Goal: Information Seeking & Learning: Learn about a topic

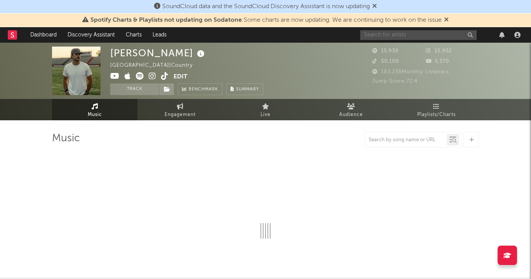
click at [450, 35] on input "text" at bounding box center [418, 35] width 116 height 10
select select "6m"
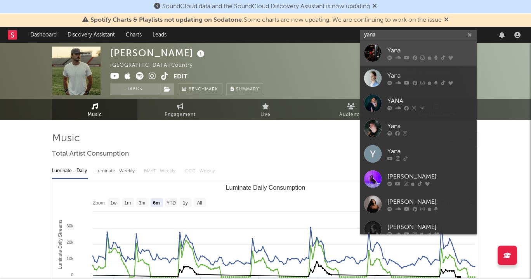
type input "yana"
click at [446, 43] on link "Yana" at bounding box center [418, 52] width 116 height 25
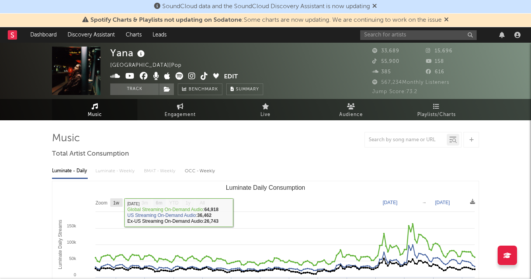
click at [116, 202] on text "1w" at bounding box center [116, 202] width 6 height 5
select select "1w"
type input "[DATE]"
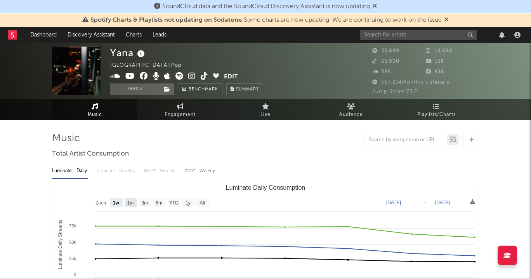
click at [126, 200] on rect "Luminate Daily Consumption" at bounding box center [130, 202] width 12 height 9
select select "1m"
type input "2025-08-14"
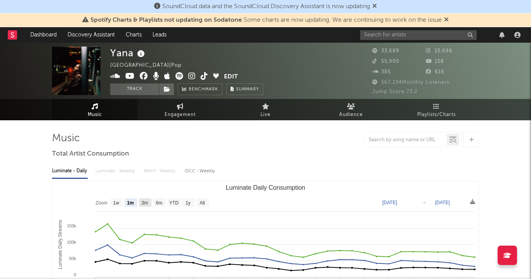
click at [146, 201] on text "3m" at bounding box center [145, 202] width 7 height 5
select select "3m"
type input "2025-06-14"
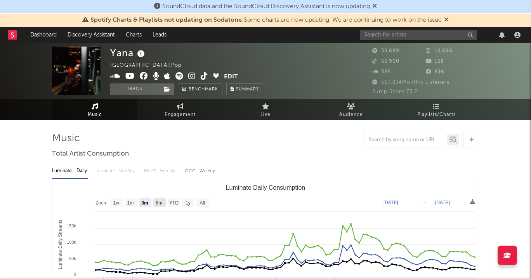
click at [160, 202] on text "6m" at bounding box center [159, 202] width 7 height 5
select select "6m"
type input "2025-03-14"
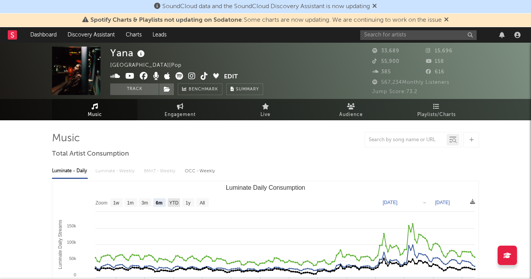
click at [169, 202] on text "YTD" at bounding box center [173, 202] width 9 height 5
select select "YTD"
type input "2025-01-01"
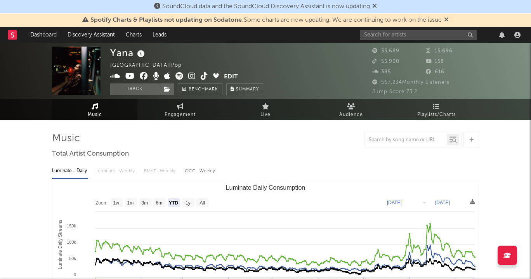
click at [180, 201] on rect "Luminate Daily Consumption" at bounding box center [265, 258] width 426 height 155
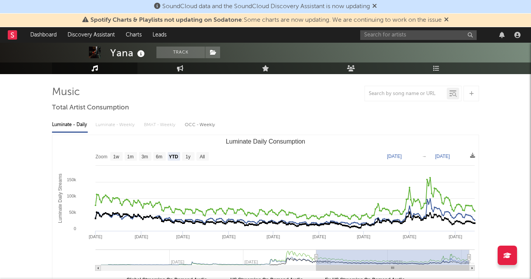
scroll to position [47, 0]
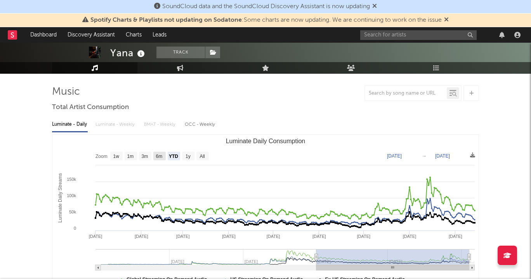
click at [159, 156] on text "6m" at bounding box center [159, 156] width 7 height 5
select select "6m"
type input "2025-03-14"
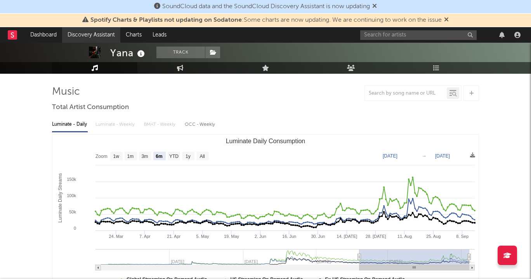
click at [85, 36] on link "Discovery Assistant" at bounding box center [91, 35] width 58 height 16
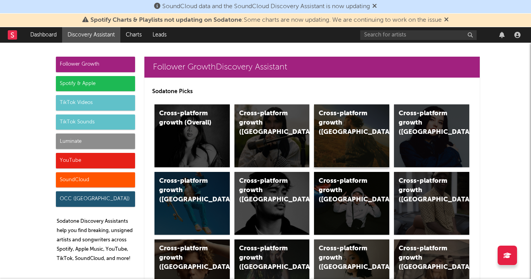
click at [353, 137] on div "Cross-platform growth (US)" at bounding box center [351, 135] width 75 height 63
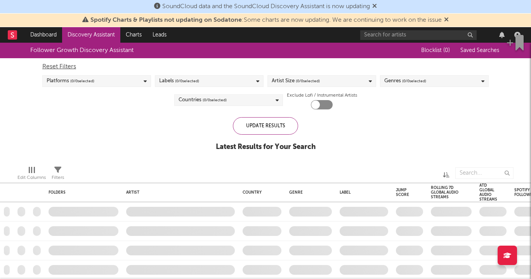
checkbox input "true"
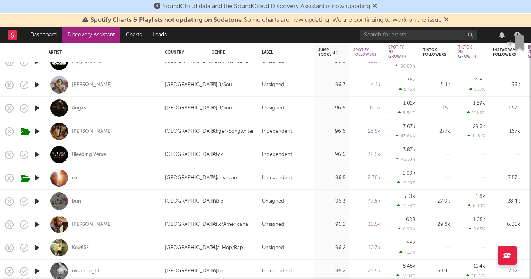
click at [81, 202] on div "bunii" at bounding box center [78, 201] width 12 height 7
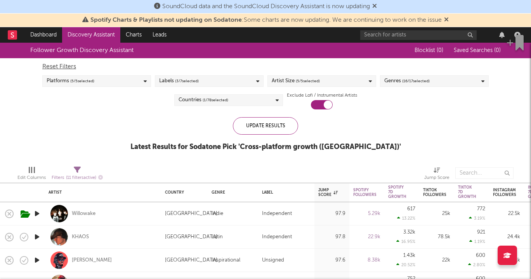
click at [386, 80] on div "Genres ( 16 / 17 selected)" at bounding box center [406, 80] width 45 height 9
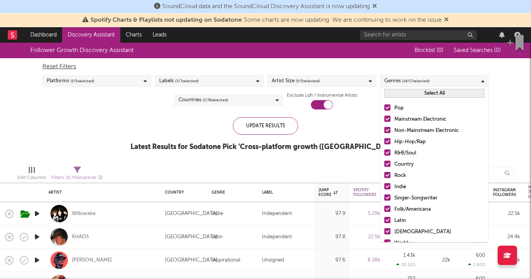
click at [400, 92] on button "Select All" at bounding box center [434, 93] width 100 height 9
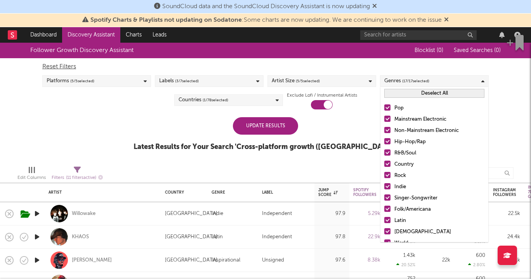
click at [403, 98] on div "Deselect All" at bounding box center [434, 93] width 108 height 13
click at [401, 95] on button "Deselect All" at bounding box center [434, 93] width 100 height 9
click at [401, 90] on button "Select All" at bounding box center [434, 93] width 100 height 9
click at [418, 92] on button "Deselect All" at bounding box center [434, 93] width 100 height 9
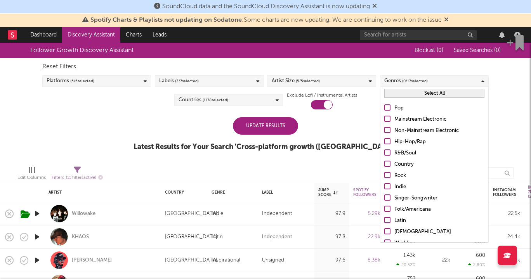
click at [388, 151] on div at bounding box center [387, 152] width 6 height 6
click at [384, 151] on input "R&B/Soul" at bounding box center [384, 153] width 0 height 9
click at [387, 138] on div at bounding box center [387, 141] width 6 height 6
click at [384, 138] on input "Hip-Hop/Rap" at bounding box center [384, 141] width 0 height 9
click at [292, 127] on div "Update Results" at bounding box center [265, 125] width 65 height 17
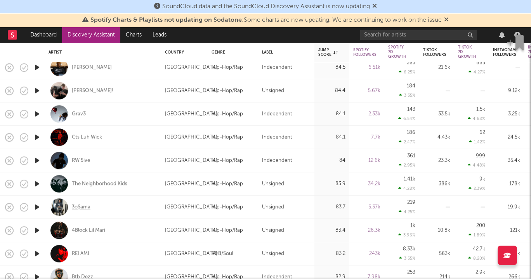
click at [74, 206] on div "3o$ama" at bounding box center [81, 207] width 19 height 7
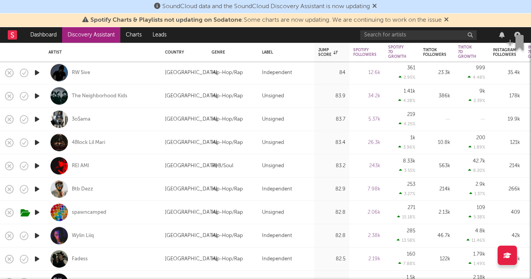
click at [93, 211] on div "spawncamped" at bounding box center [89, 212] width 35 height 7
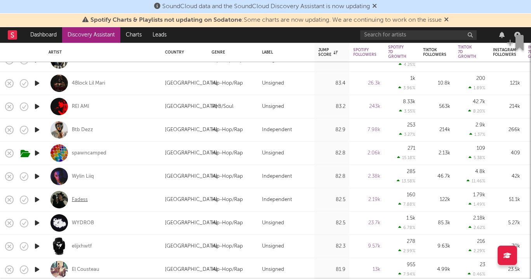
click at [80, 196] on div "Fadess" at bounding box center [80, 199] width 16 height 7
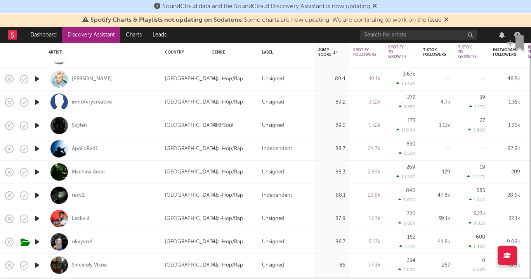
click at [99, 97] on div "imnotvrycreative" at bounding box center [102, 102] width 109 height 23
select select "1w"
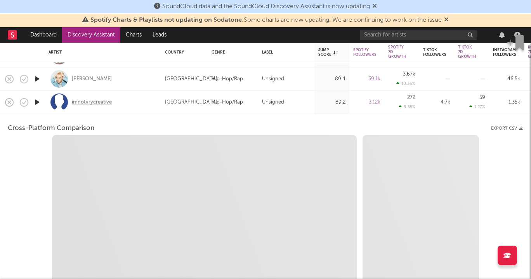
click at [100, 101] on div "imnotvrycreative" at bounding box center [92, 102] width 40 height 7
select select "1w"
select select "1m"
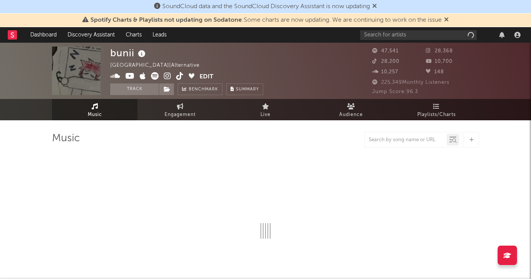
select select "6m"
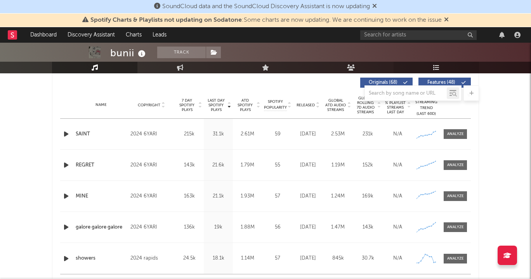
scroll to position [175, 0]
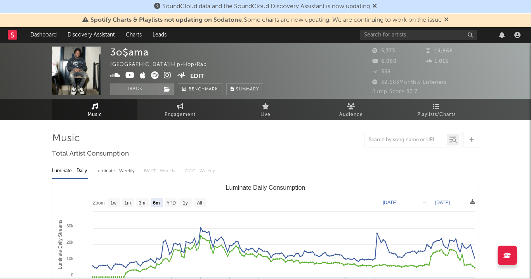
click at [168, 73] on icon at bounding box center [167, 75] width 7 height 8
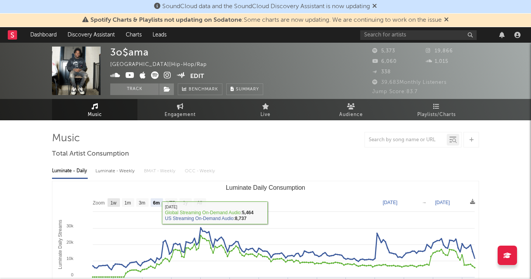
click at [111, 200] on text "1w" at bounding box center [114, 202] width 6 height 5
select select "1w"
type input "2025-09-08"
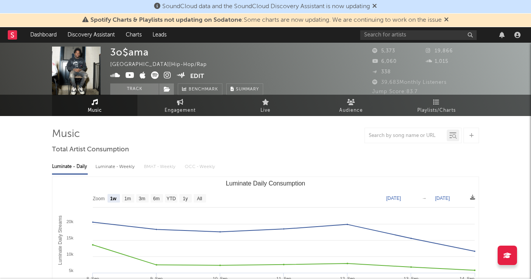
scroll to position [5, 0]
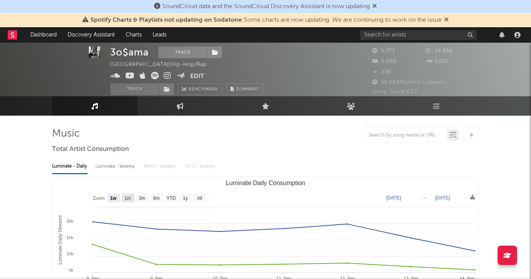
click at [124, 195] on text "1m" at bounding box center [127, 197] width 7 height 5
select select "1m"
type input "2025-08-14"
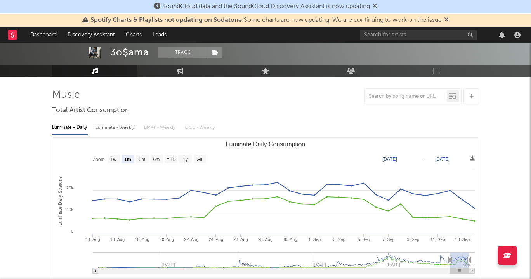
scroll to position [0, 0]
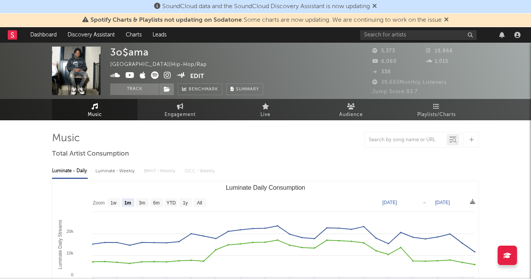
click at [165, 75] on icon at bounding box center [167, 75] width 7 height 8
click at [132, 77] on icon at bounding box center [129, 75] width 9 height 8
drag, startPoint x: 151, startPoint y: 55, endPoint x: 105, endPoint y: 55, distance: 46.2
click at [105, 55] on div "3o$ama United States | Hip-Hop/Rap Edit Track Benchmark Summary 5,373 19,866 6,…" at bounding box center [265, 71] width 531 height 56
copy div "3o$ama"
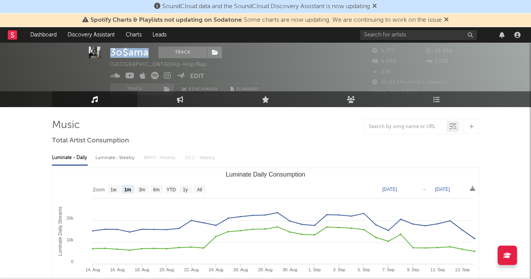
scroll to position [13, 0]
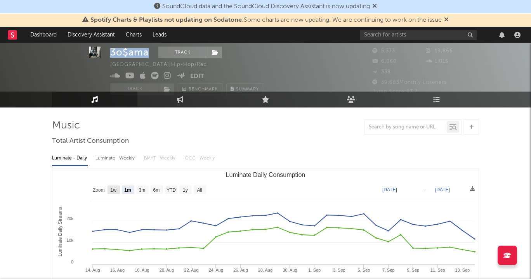
click at [113, 190] on text "1w" at bounding box center [114, 189] width 6 height 5
select select "1w"
type input "2025-09-08"
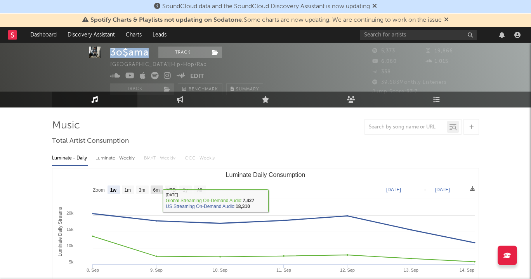
click at [157, 184] on rect "Luminate Daily Consumption" at bounding box center [265, 245] width 426 height 155
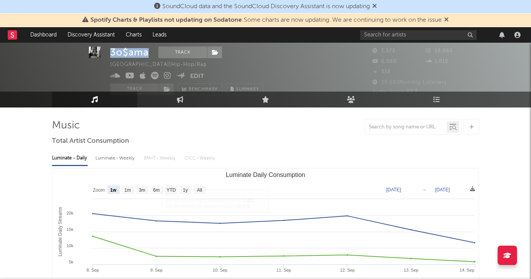
click at [157, 188] on text "6m" at bounding box center [156, 189] width 7 height 5
select select "6m"
type input "2025-03-14"
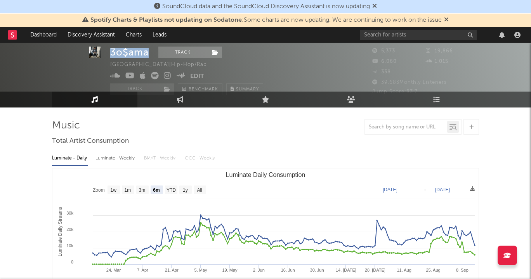
click at [145, 188] on text "3m" at bounding box center [142, 189] width 7 height 5
select select "3m"
type input "2025-06-14"
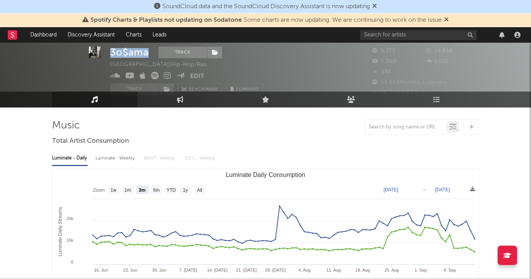
click at [156, 188] on text "6m" at bounding box center [156, 189] width 7 height 5
select select "6m"
type input "2025-03-14"
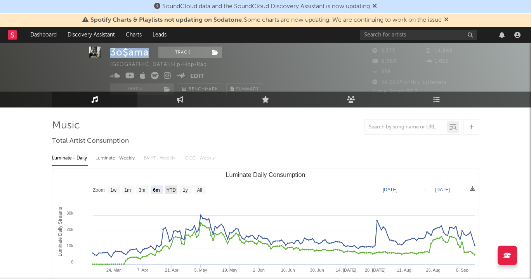
click at [169, 188] on text "YTD" at bounding box center [170, 189] width 9 height 5
select select "YTD"
type input "2025-01-01"
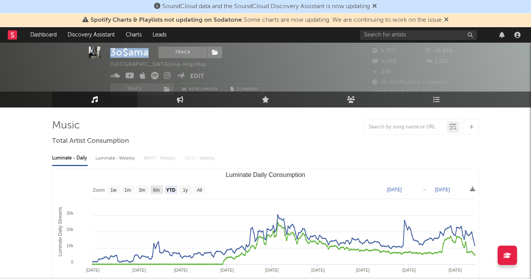
click at [156, 189] on text "6m" at bounding box center [156, 189] width 7 height 5
select select "6m"
type input "2025-03-14"
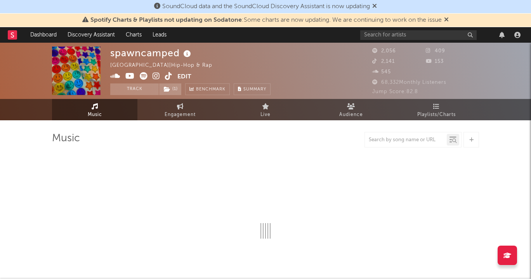
select select "1w"
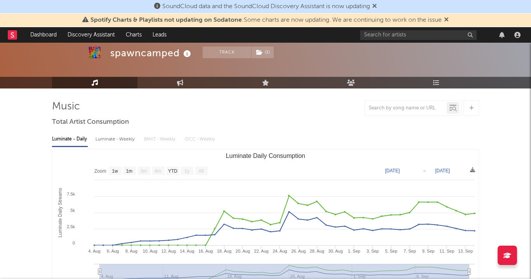
scroll to position [38, 0]
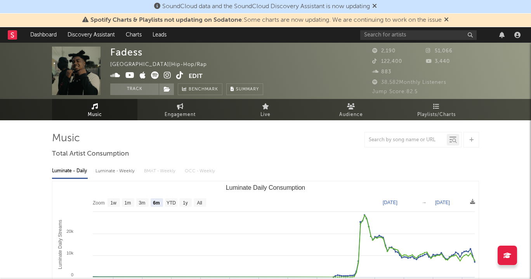
click at [164, 76] on icon at bounding box center [167, 75] width 7 height 8
click at [114, 203] on text "1w" at bounding box center [114, 202] width 6 height 5
select select "1w"
type input "[DATE]"
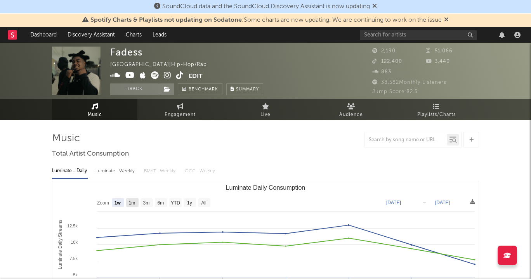
click at [128, 202] on rect "Luminate Daily Consumption" at bounding box center [132, 202] width 12 height 9
select select "1m"
type input "2025-08-14"
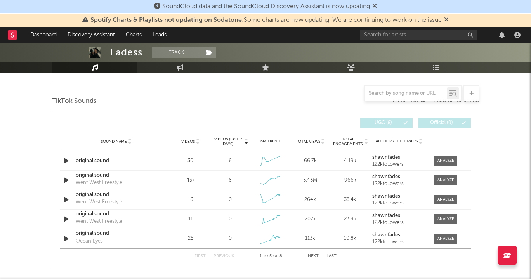
scroll to position [509, 0]
click at [164, 181] on div "Sound Name original sound Went West Freestyle Videos 437 Videos (last 7 days) 6…" at bounding box center [265, 179] width 410 height 19
click at [116, 180] on div "Went West Freestyle" at bounding box center [99, 182] width 47 height 8
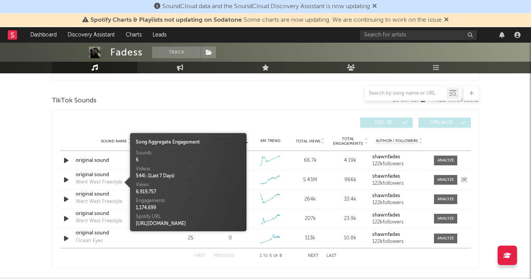
click at [102, 173] on div "original sound" at bounding box center [116, 175] width 81 height 8
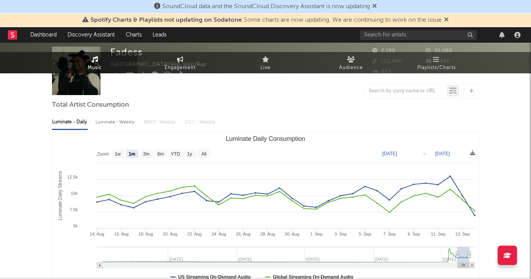
scroll to position [0, 0]
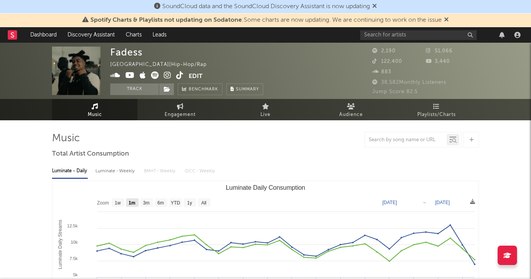
click at [123, 203] on rect "Luminate Daily Consumption" at bounding box center [118, 202] width 12 height 9
select select "1w"
type input "2025-09-08"
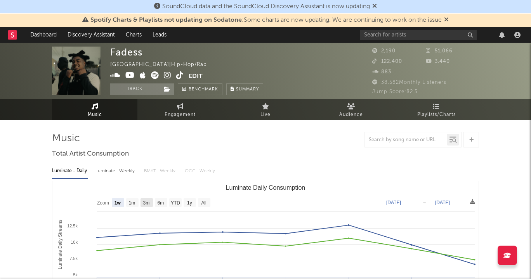
click at [154, 202] on rect "Luminate Daily Consumption" at bounding box center [265, 258] width 426 height 155
click at [165, 202] on rect "Luminate Daily Consumption" at bounding box center [161, 202] width 12 height 9
select select "6m"
type input "2025-03-14"
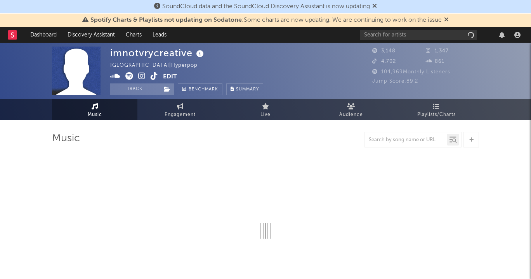
select select "1w"
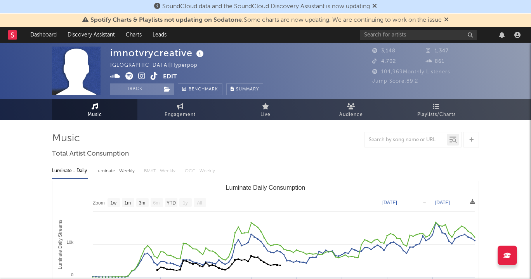
click at [142, 75] on icon at bounding box center [141, 76] width 7 height 8
click at [154, 74] on icon at bounding box center [153, 76] width 7 height 8
drag, startPoint x: 192, startPoint y: 51, endPoint x: 94, endPoint y: 50, distance: 98.1
click at [94, 50] on div "imnotvrycreative [GEOGRAPHIC_DATA] | Hyperpop Edit Track Benchmark Summary 3,14…" at bounding box center [265, 71] width 531 height 56
copy div "imnotvrycreative"
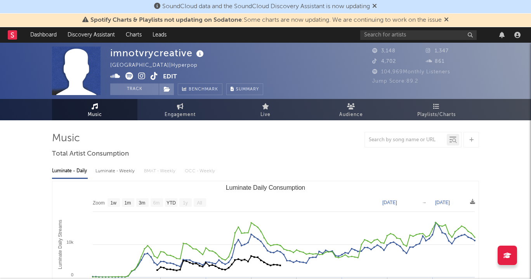
click at [275, 70] on div "imnotvrycreative [GEOGRAPHIC_DATA] | Hyperpop Edit Track Benchmark Summary" at bounding box center [236, 71] width 252 height 48
